Goal: Complete application form

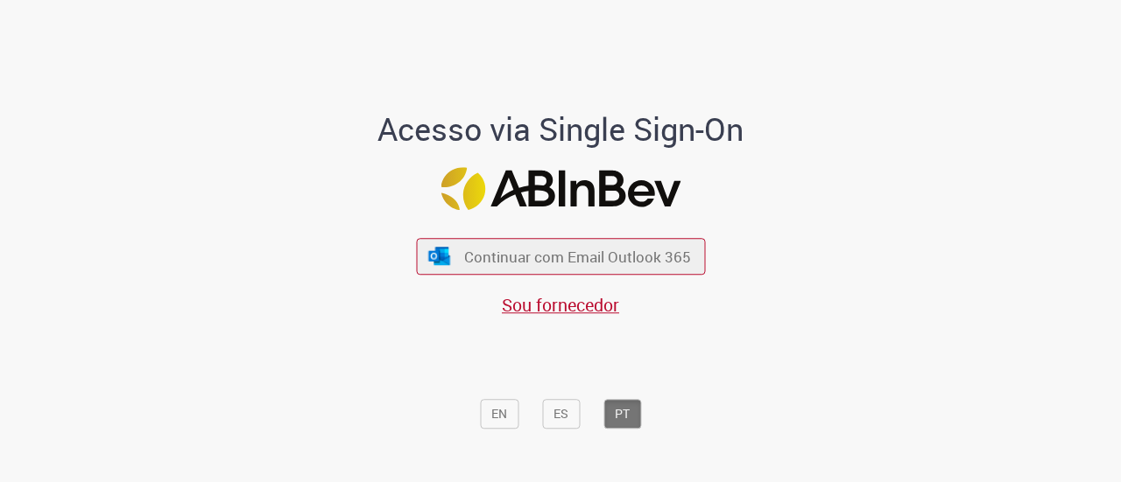
click at [616, 236] on div "Continuar com Email Outlook 365 Sou fornecedor" at bounding box center [560, 269] width 289 height 97
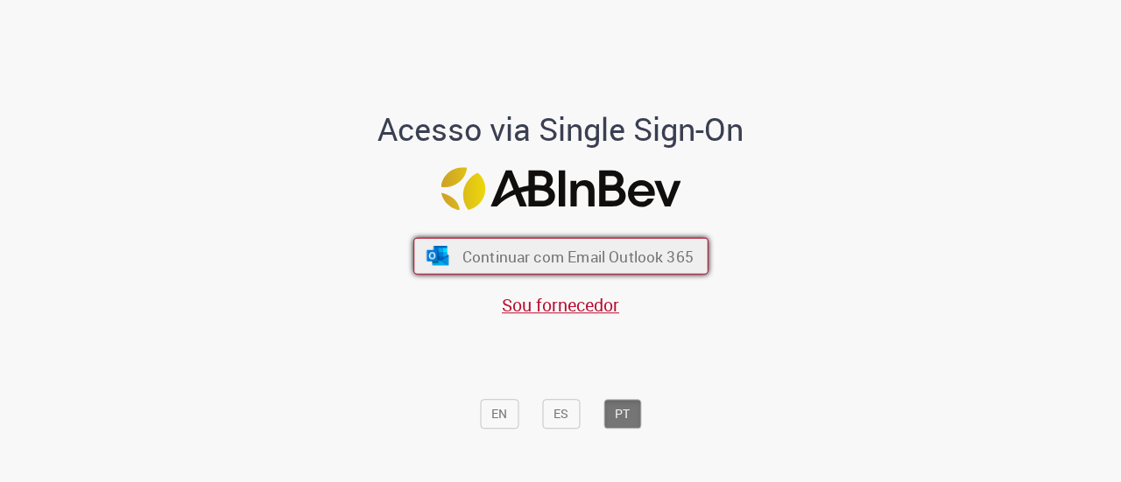
click at [631, 258] on span "Continuar com Email Outlook 365" at bounding box center [576, 256] width 231 height 20
